Goal: Task Accomplishment & Management: Complete application form

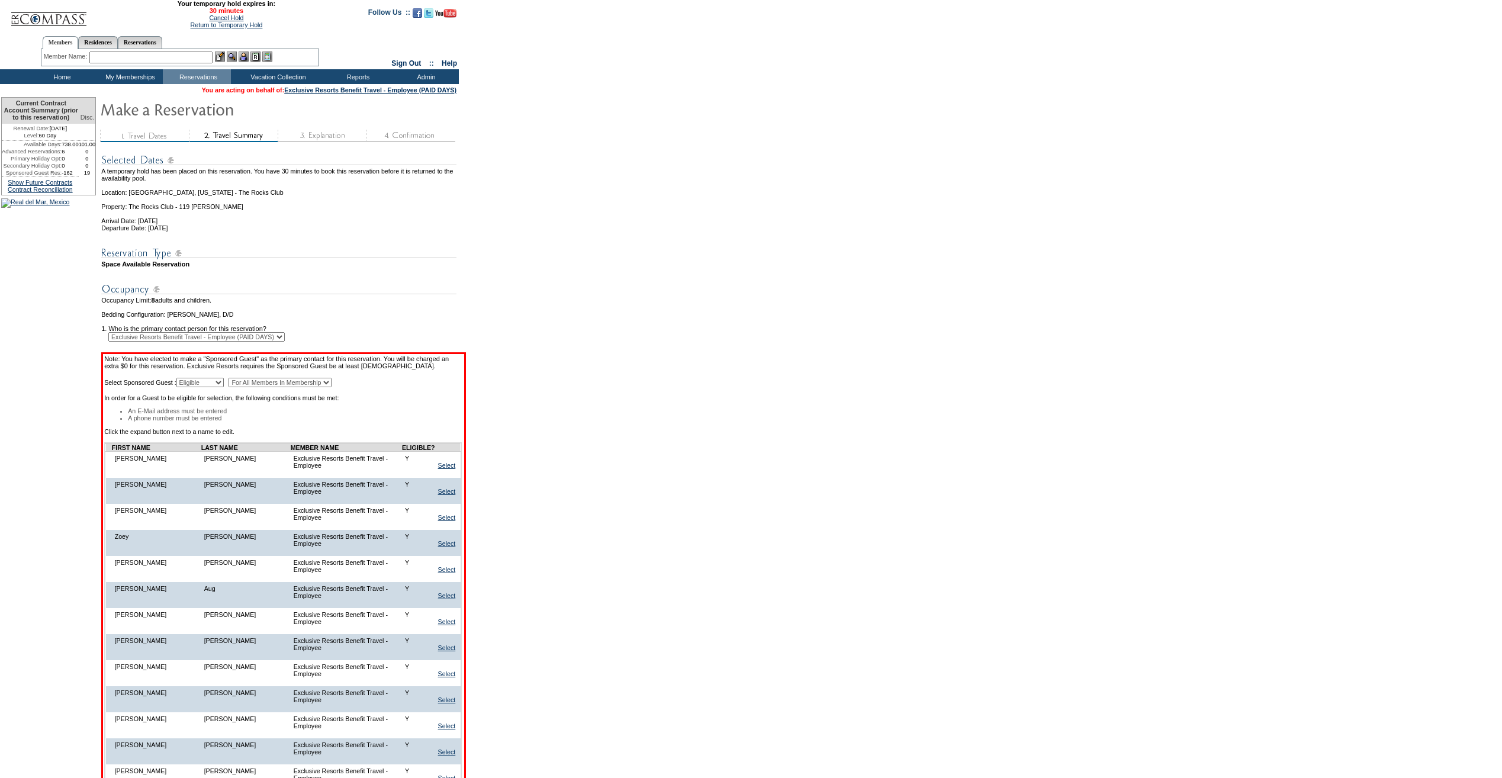
scroll to position [7535, 0]
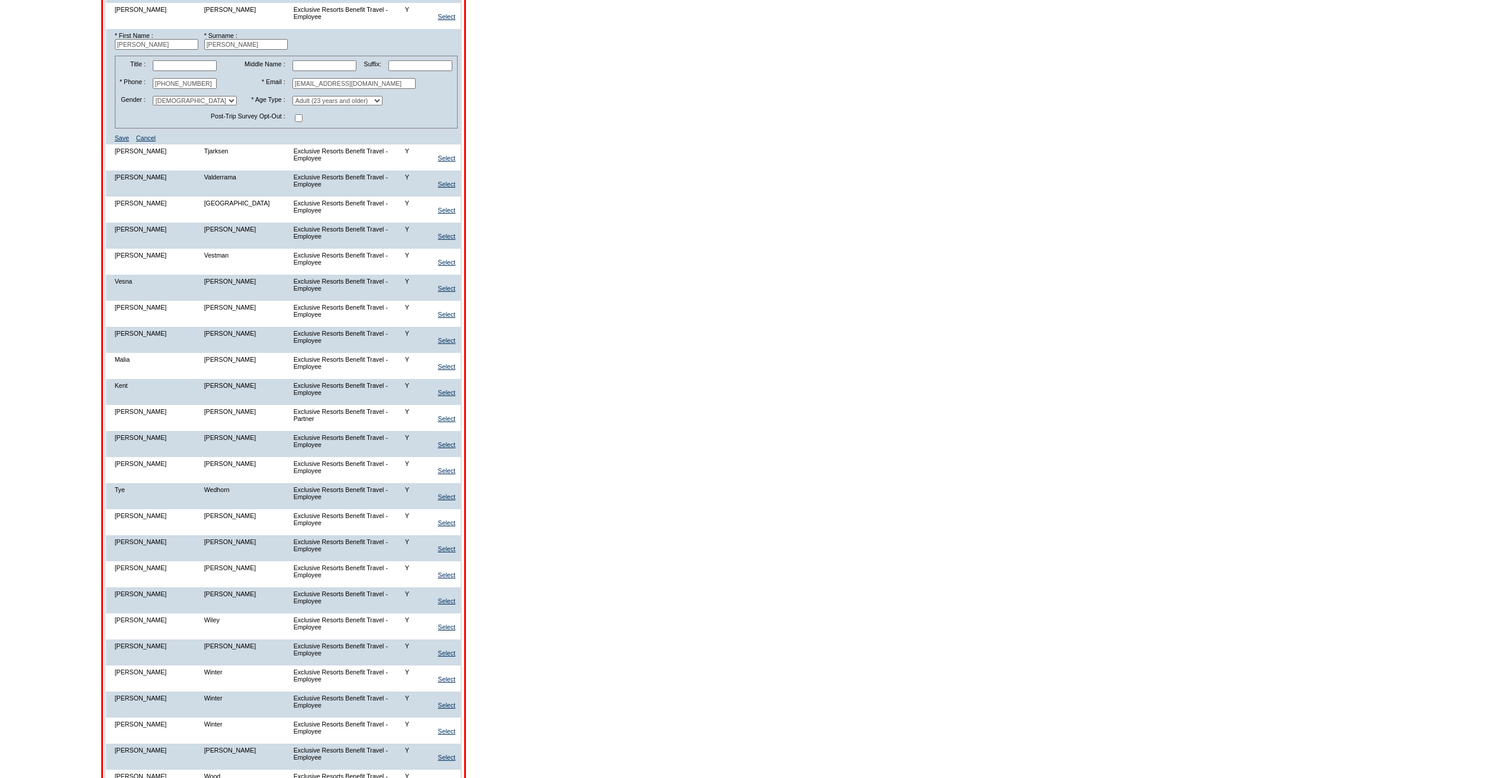
click at [335, 89] on input "[EMAIL_ADDRESS][DOMAIN_NAME]" at bounding box center [354, 83] width 123 height 11
paste input "[EMAIL_ADDRESS]"
type input "[EMAIL_ADDRESS][DOMAIN_NAME]"
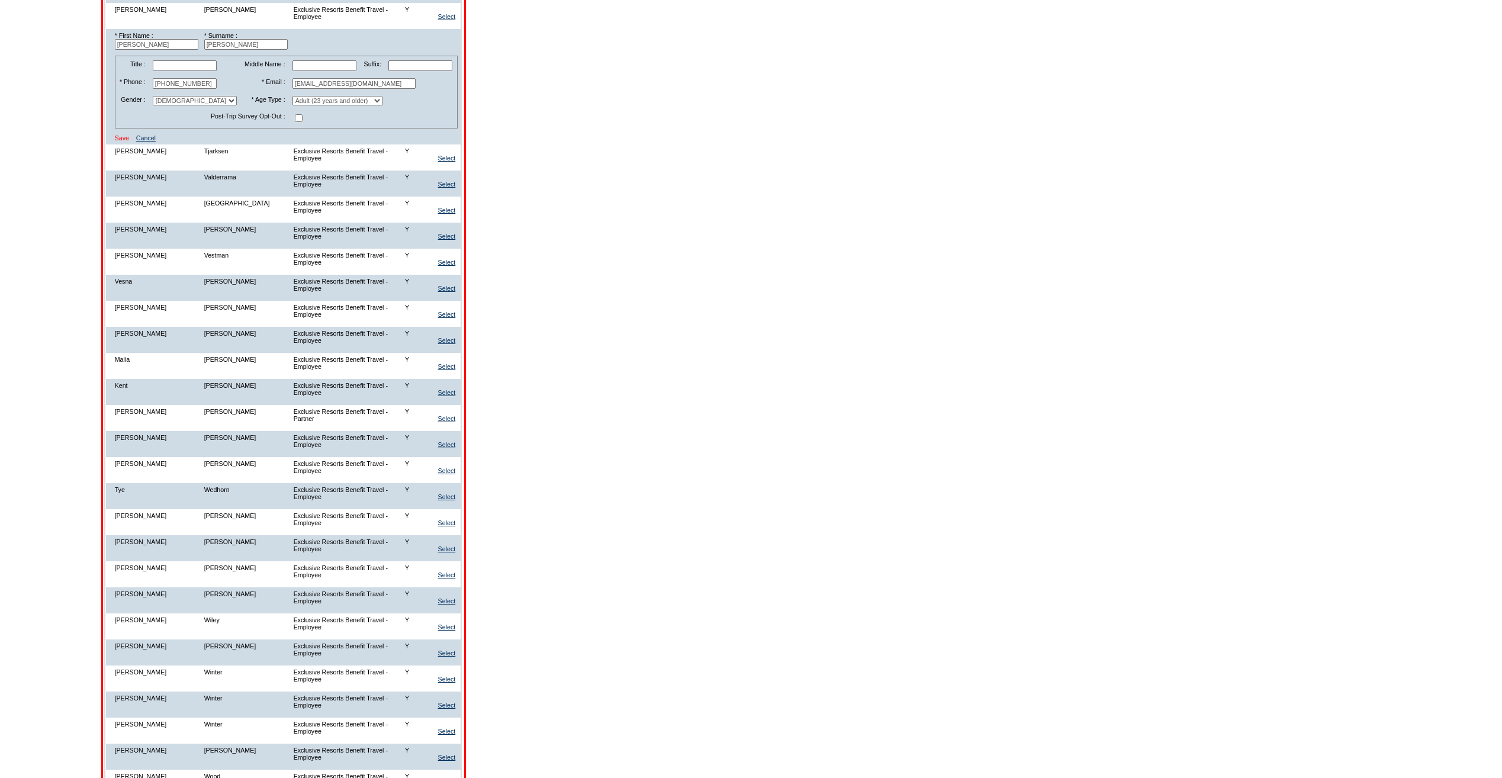
click at [129, 142] on link "Save" at bounding box center [122, 137] width 14 height 7
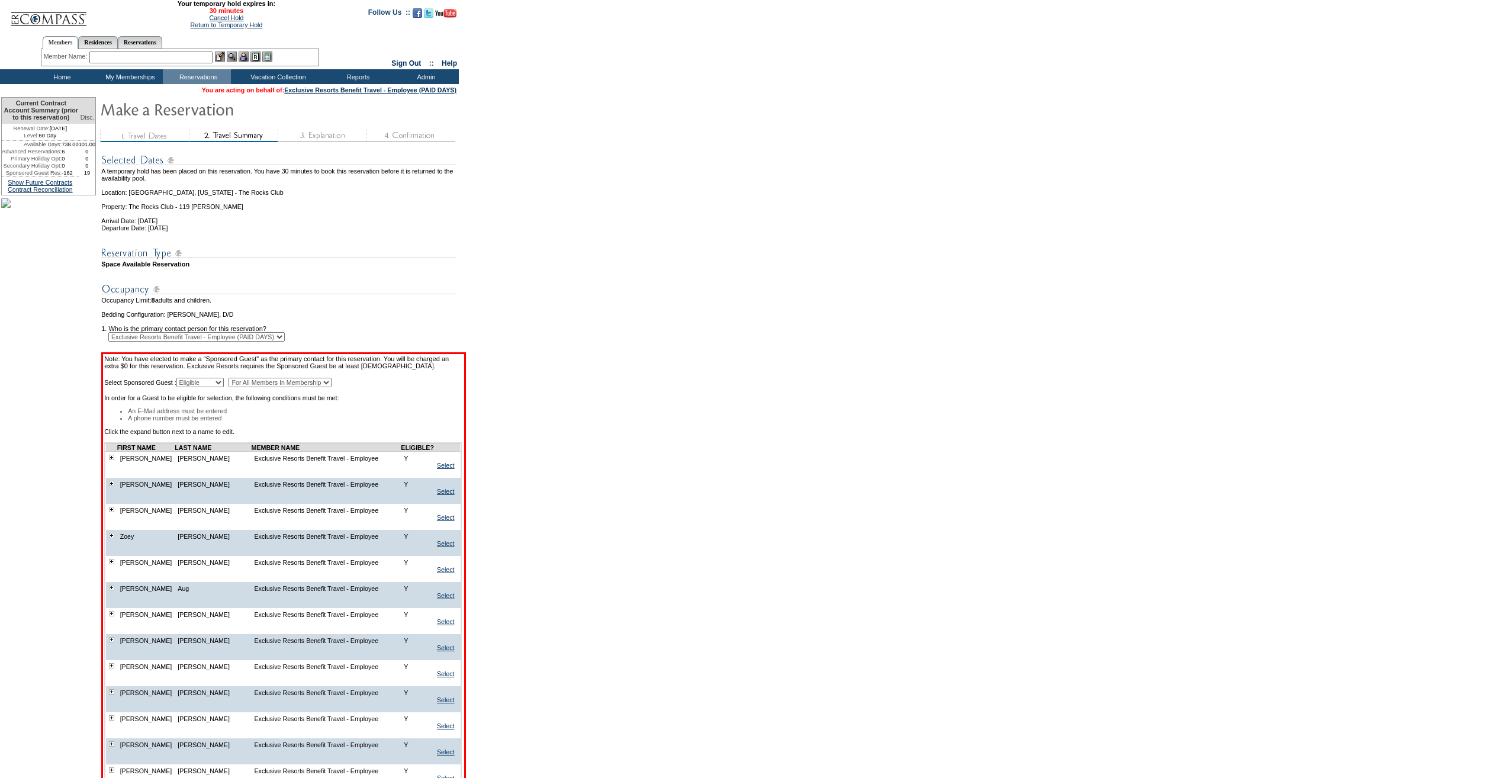
scroll to position [7535, 0]
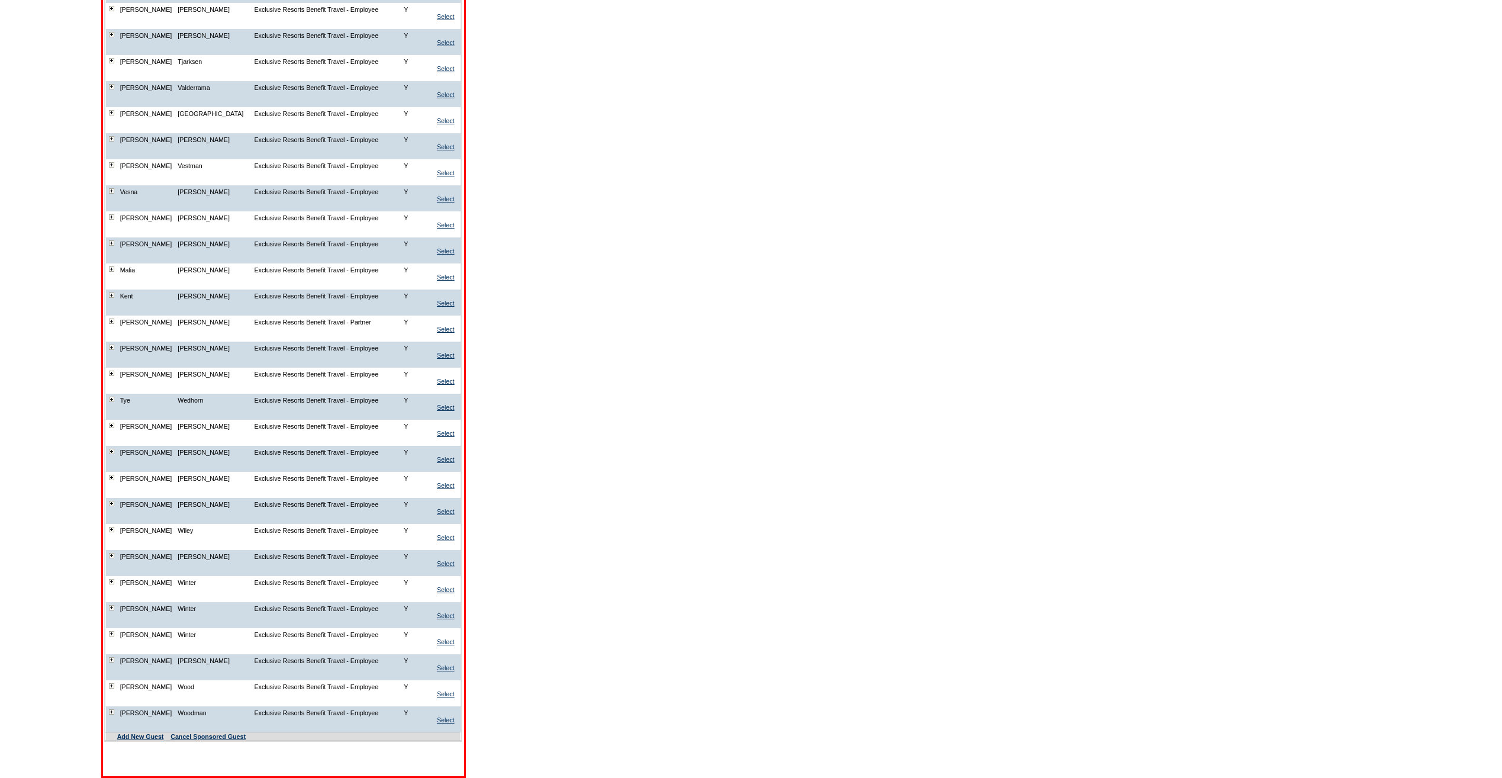
click at [114, 37] on img at bounding box center [111, 34] width 5 height 5
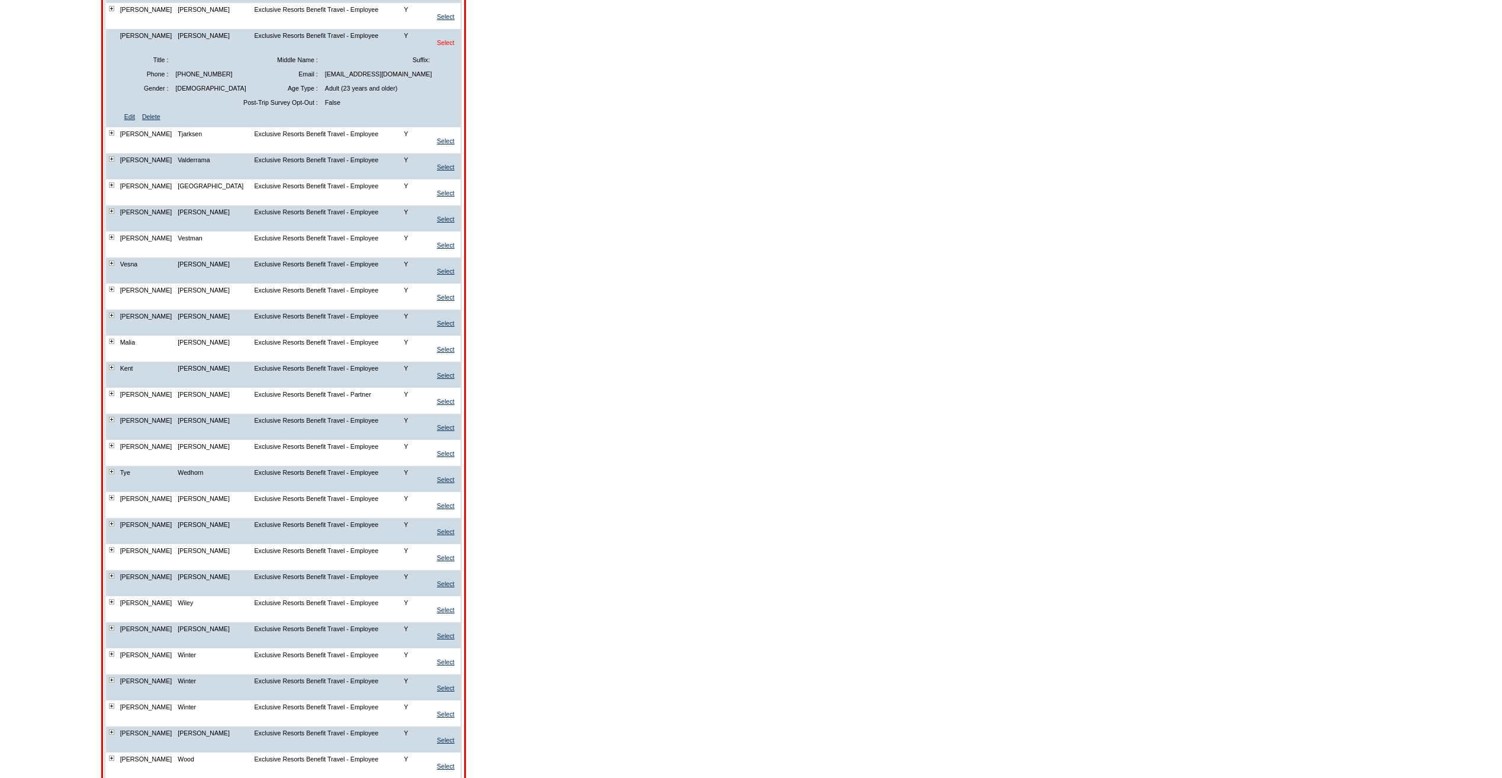
click at [455, 46] on link "Select" at bounding box center [446, 42] width 18 height 7
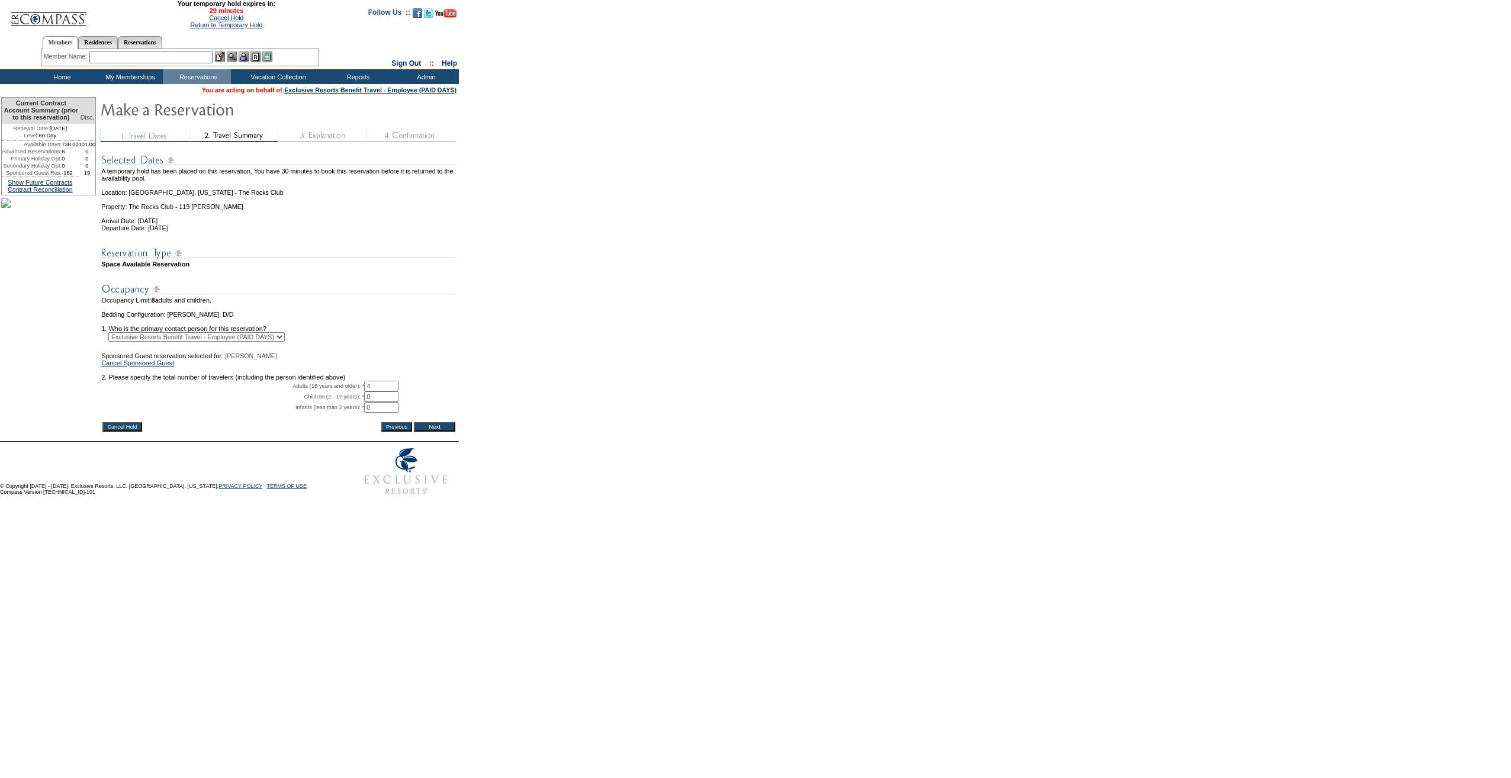
click at [455, 432] on input "Next" at bounding box center [434, 426] width 41 height 9
